Goal: Obtain resource: Obtain resource

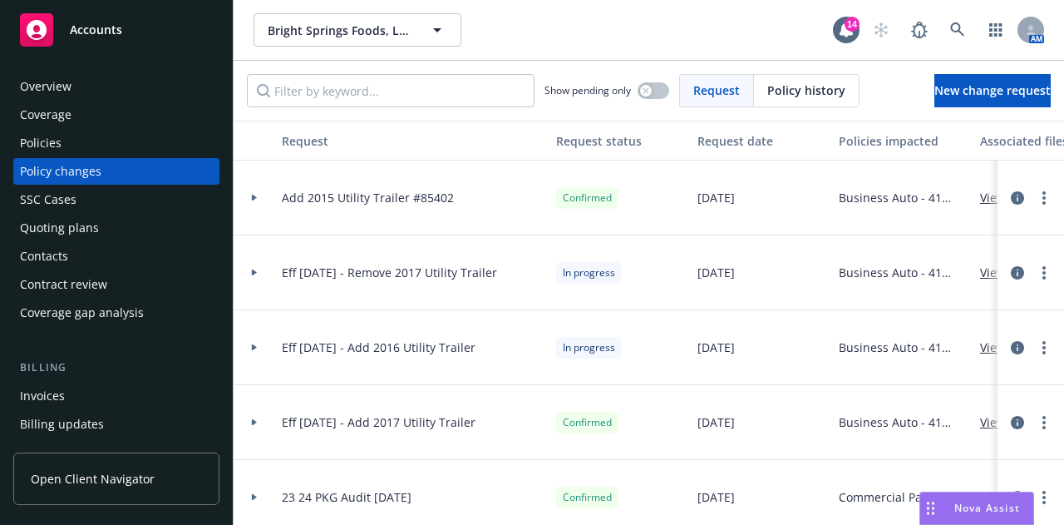
click at [62, 96] on div "Overview" at bounding box center [46, 86] width 52 height 27
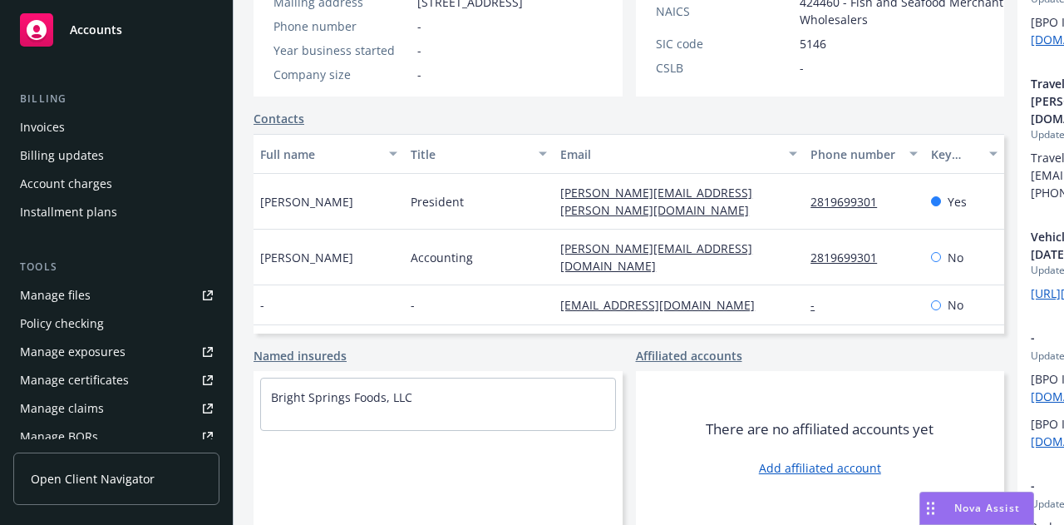
scroll to position [277, 0]
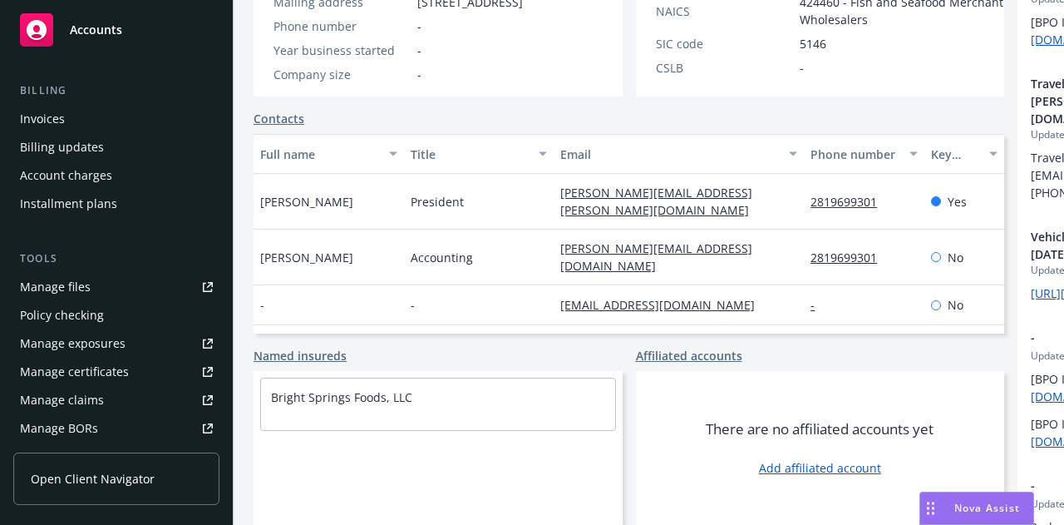
click at [131, 300] on link "Manage files" at bounding box center [116, 287] width 206 height 27
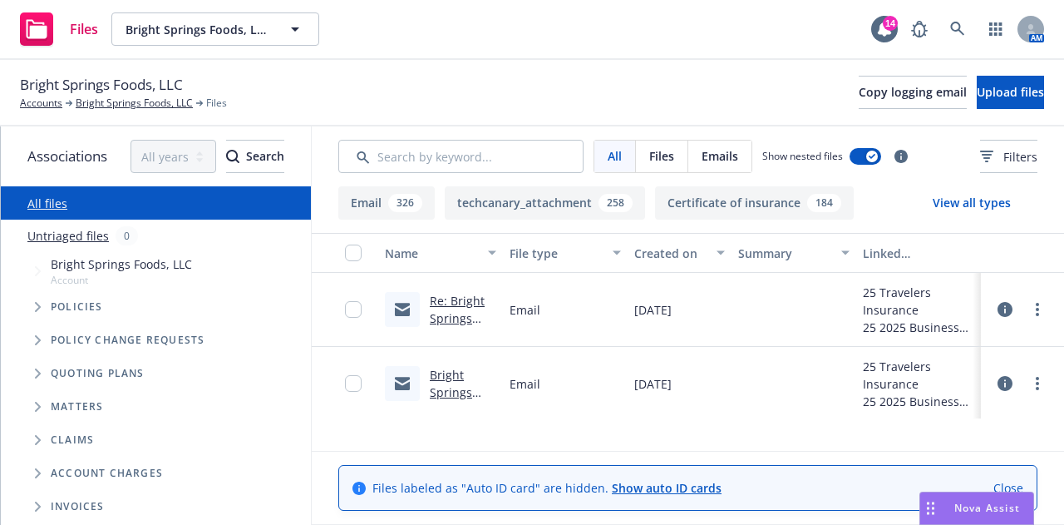
click at [461, 342] on link "Re: Bright Springs Foods - Drivers List to Date" at bounding box center [461, 336] width 62 height 86
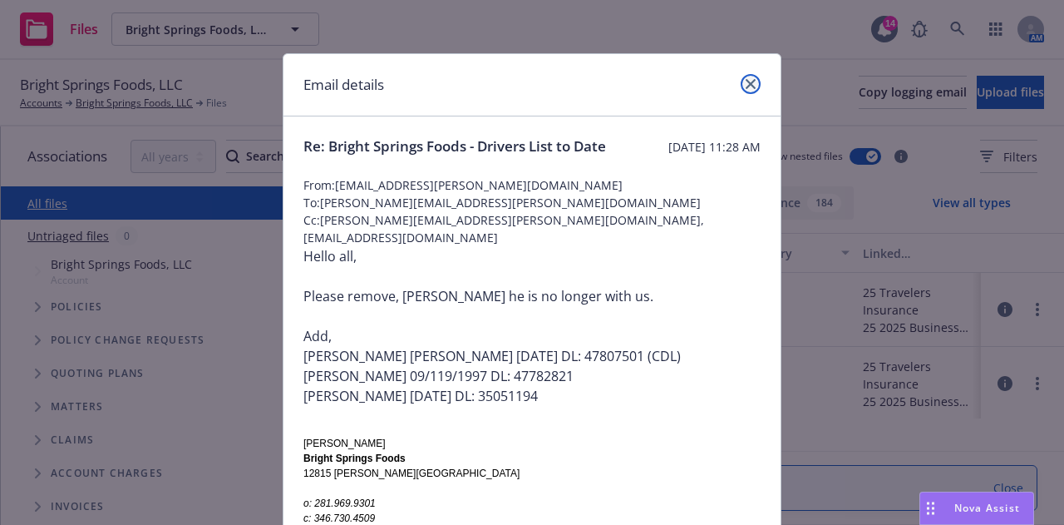
click at [746, 84] on icon "close" at bounding box center [751, 84] width 10 height 10
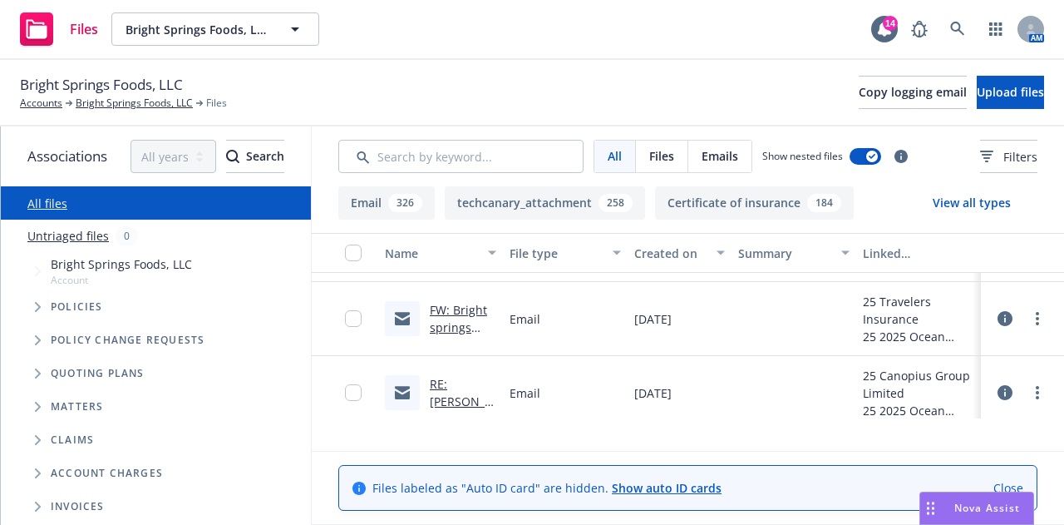
scroll to position [277, 0]
